Goal: Communication & Community: Answer question/provide support

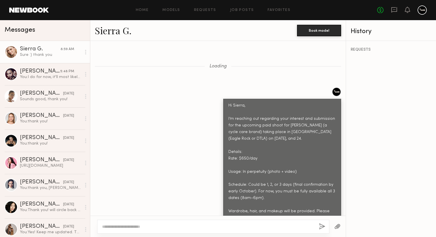
scroll to position [995, 0]
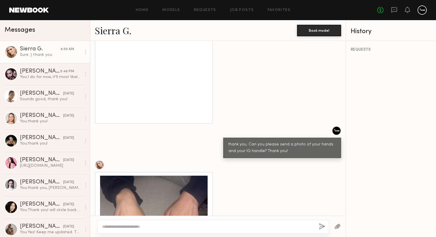
scroll to position [995, 0]
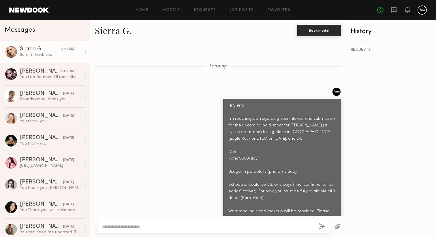
scroll to position [968, 0]
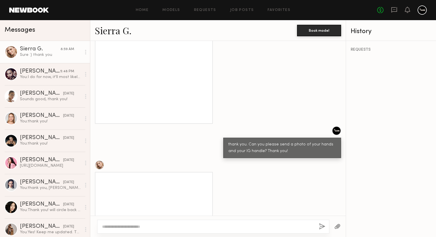
scroll to position [995, 0]
